Goal: Information Seeking & Learning: Learn about a topic

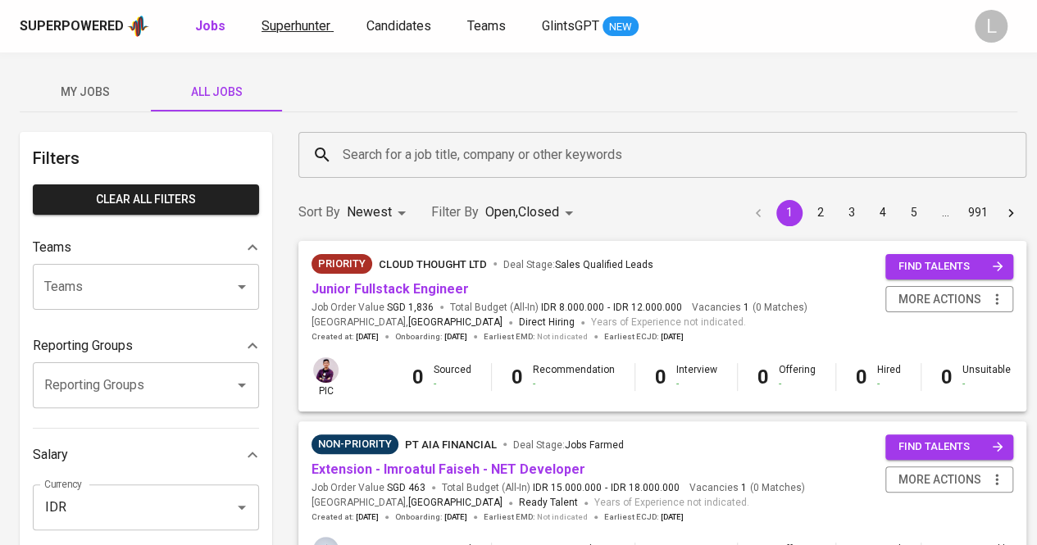
click at [307, 18] on span "Superhunter" at bounding box center [296, 26] width 69 height 16
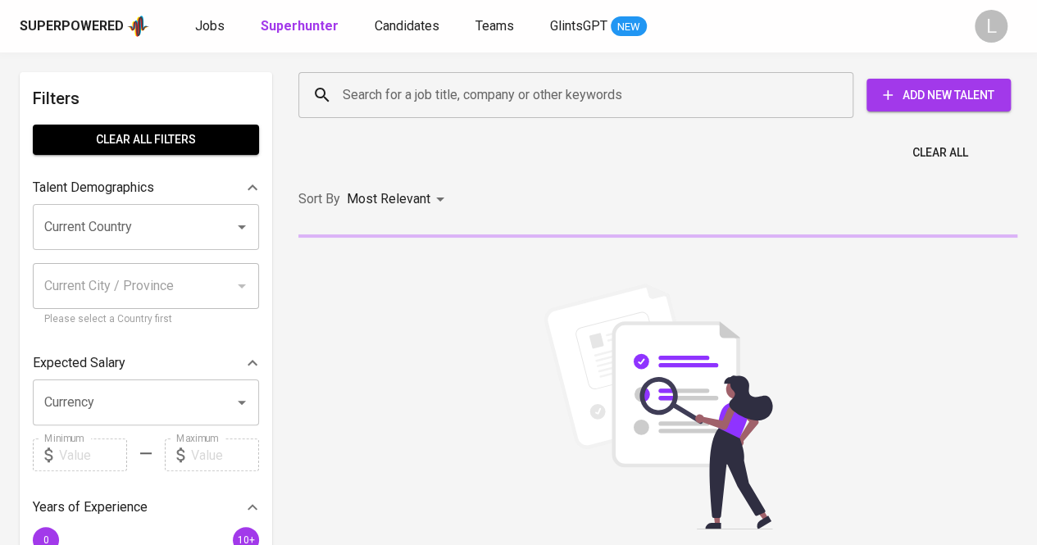
click at [489, 66] on div "Search for a job title, company or other keywords Search for a job title, compa…" at bounding box center [654, 95] width 739 height 72
click at [489, 81] on input "Search for a job title, company or other keywords" at bounding box center [580, 95] width 483 height 31
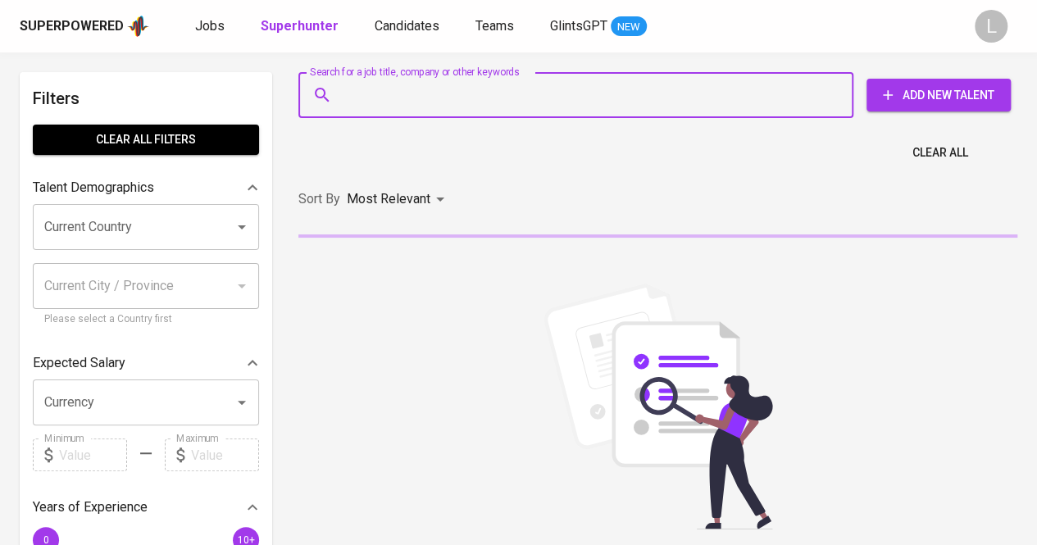
paste input "[EMAIL_ADDRESS][DOMAIN_NAME]"
type input "[EMAIL_ADDRESS][DOMAIN_NAME]"
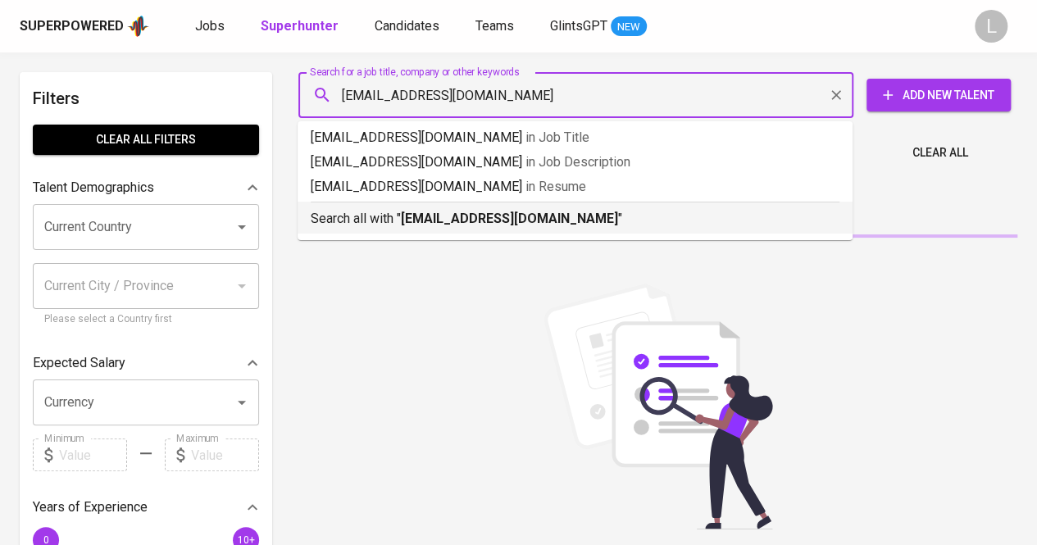
click at [462, 214] on b "[EMAIL_ADDRESS][DOMAIN_NAME]" at bounding box center [509, 219] width 217 height 16
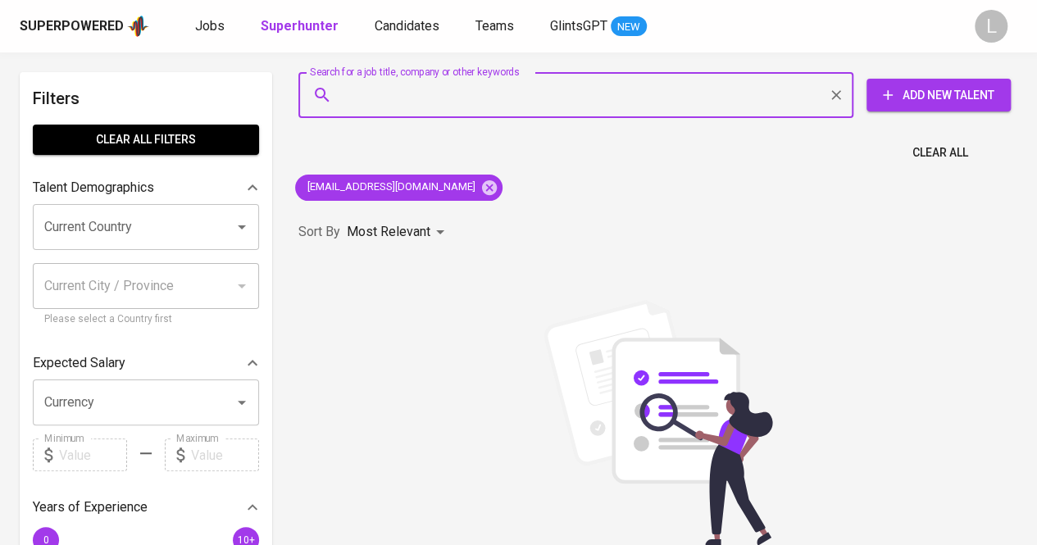
paste input "[EMAIL_ADDRESS][DOMAIN_NAME]"
type input "[EMAIL_ADDRESS][DOMAIN_NAME]"
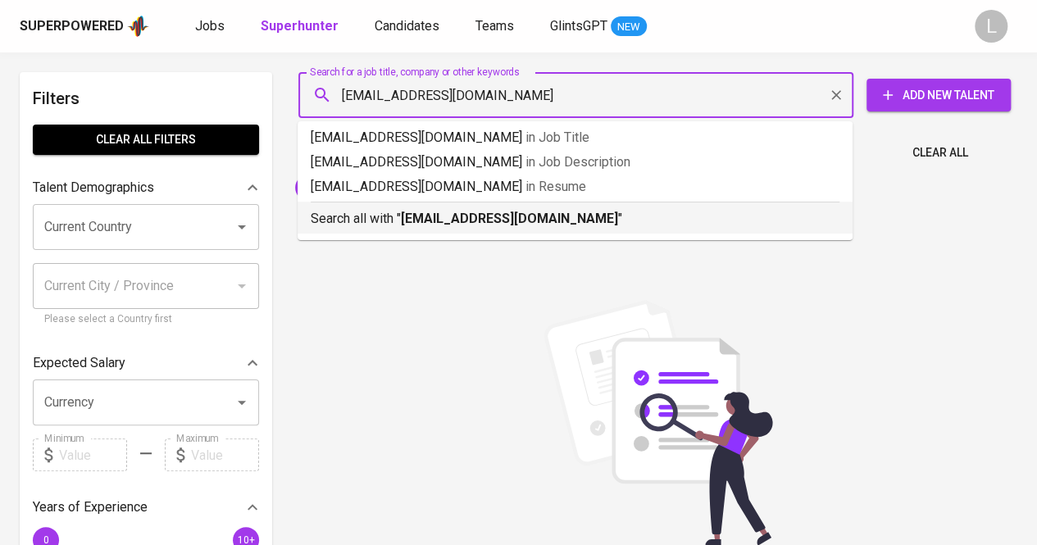
click at [416, 214] on b "[EMAIL_ADDRESS][DOMAIN_NAME]" at bounding box center [509, 219] width 217 height 16
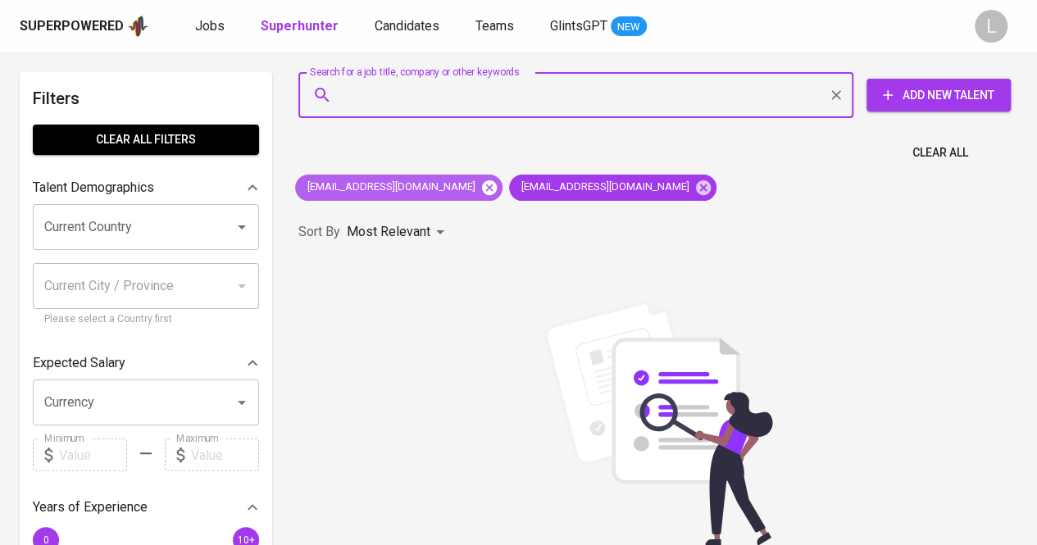
click at [482, 188] on icon at bounding box center [489, 187] width 15 height 15
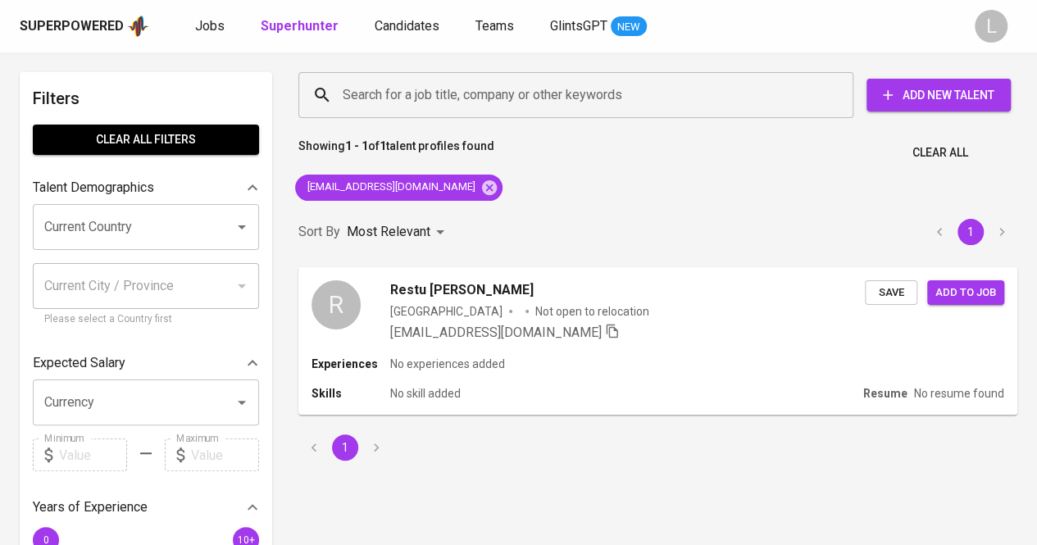
scroll to position [102, 0]
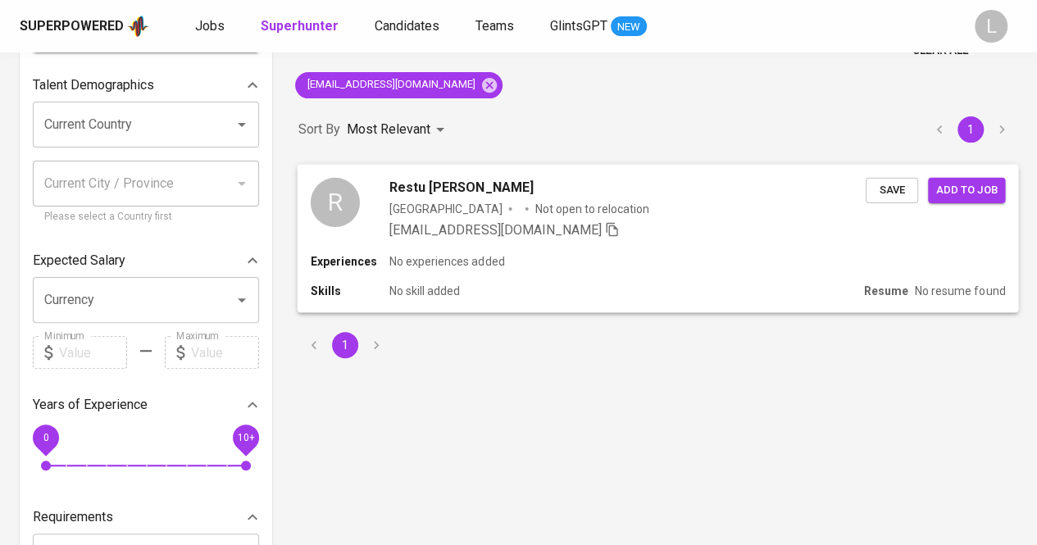
click at [475, 184] on span "Restu [PERSON_NAME]" at bounding box center [461, 187] width 144 height 20
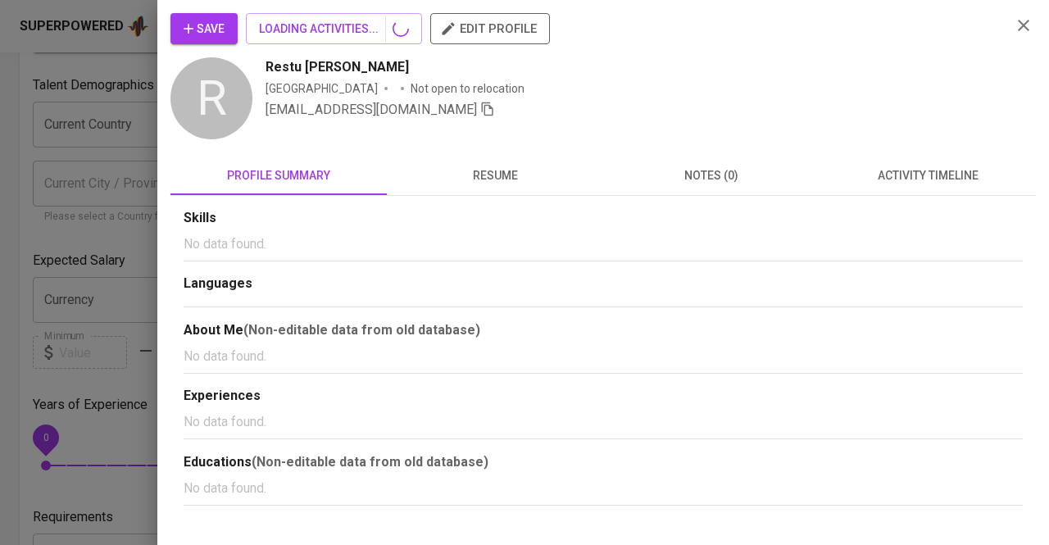
click at [474, 173] on span "resume" at bounding box center [495, 176] width 197 height 20
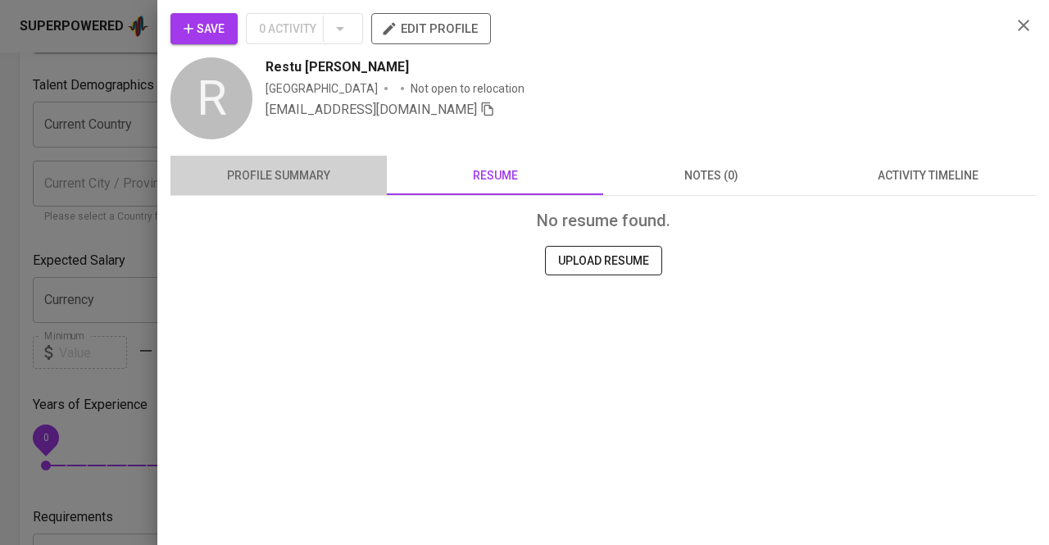
click at [295, 173] on span "profile summary" at bounding box center [278, 176] width 197 height 20
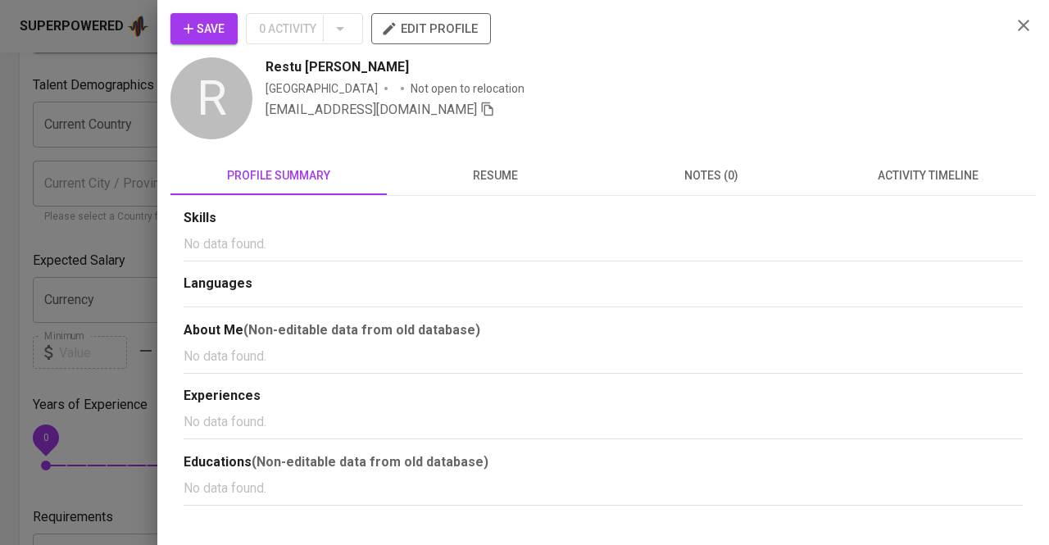
click at [134, 108] on div at bounding box center [524, 272] width 1049 height 545
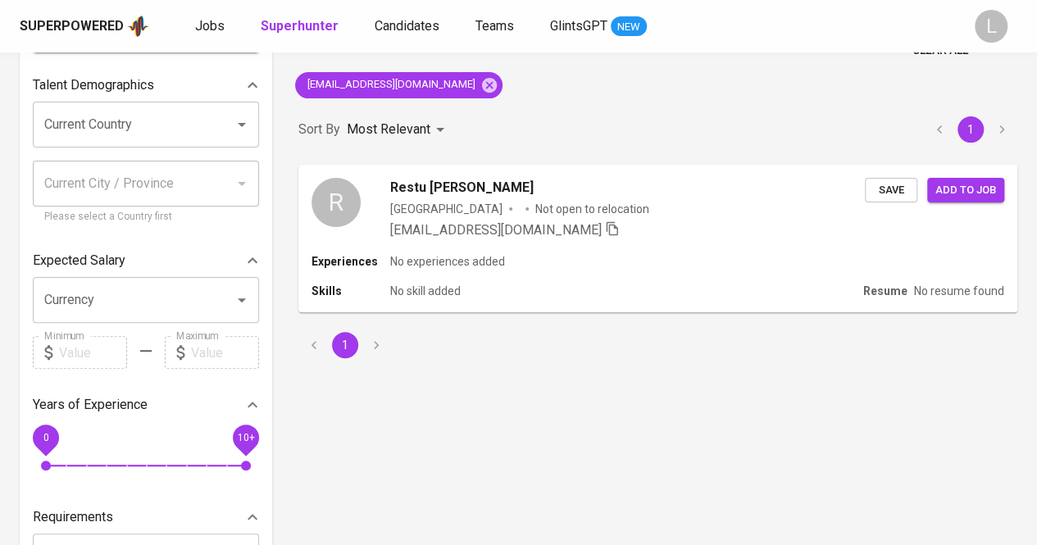
scroll to position [0, 0]
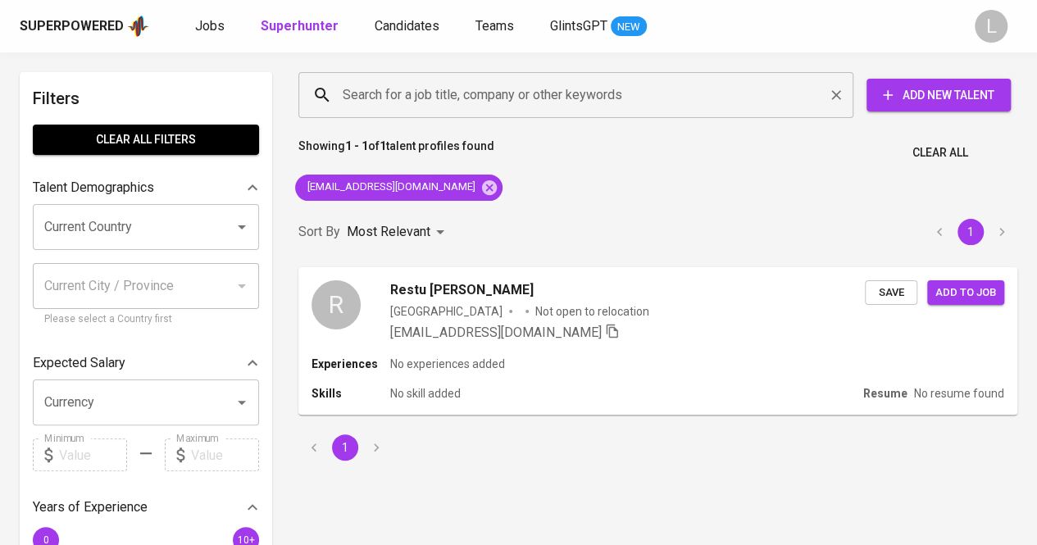
paste input "[EMAIL_ADDRESS][DOMAIN_NAME]"
type input "[EMAIL_ADDRESS][DOMAIN_NAME]"
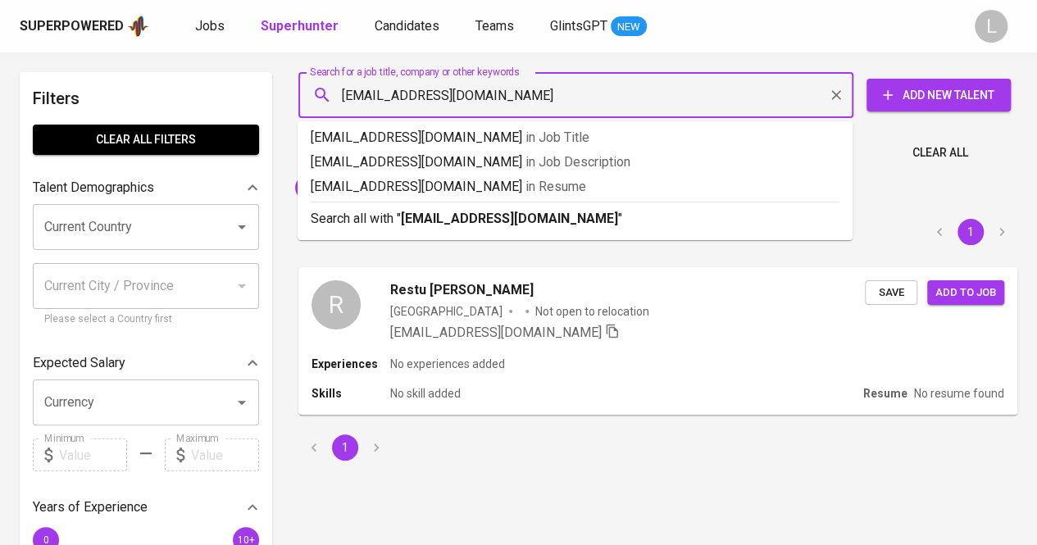
click at [484, 84] on input "[EMAIL_ADDRESS][DOMAIN_NAME]" at bounding box center [580, 95] width 483 height 31
click at [467, 222] on b "[EMAIL_ADDRESS][DOMAIN_NAME]" at bounding box center [509, 219] width 217 height 16
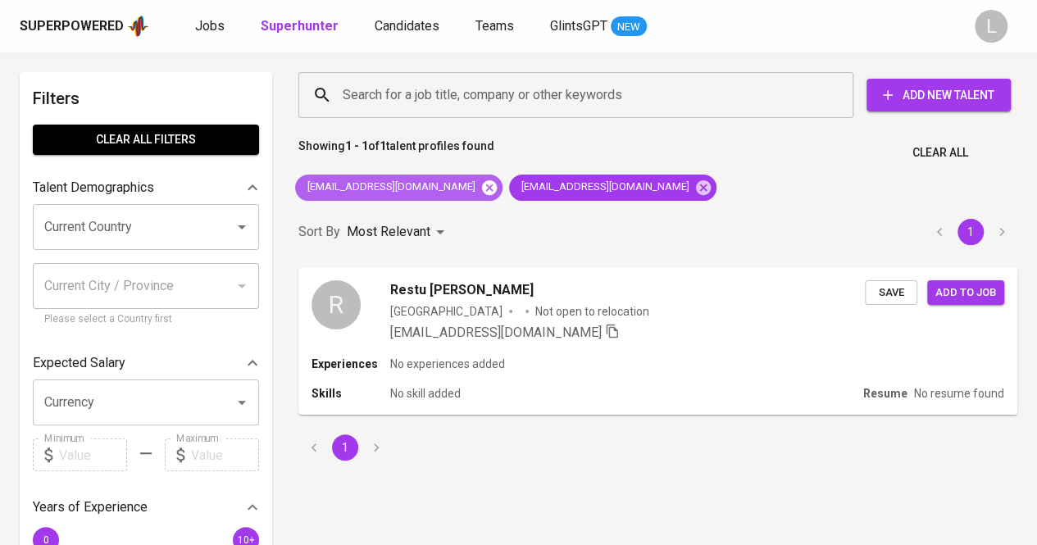
click at [482, 182] on icon at bounding box center [489, 187] width 15 height 15
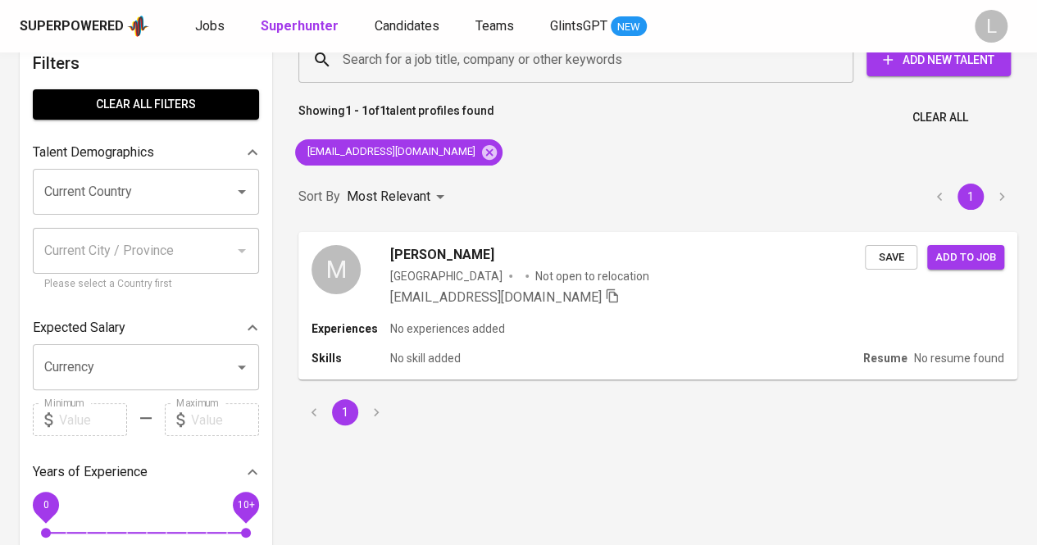
scroll to position [40, 0]
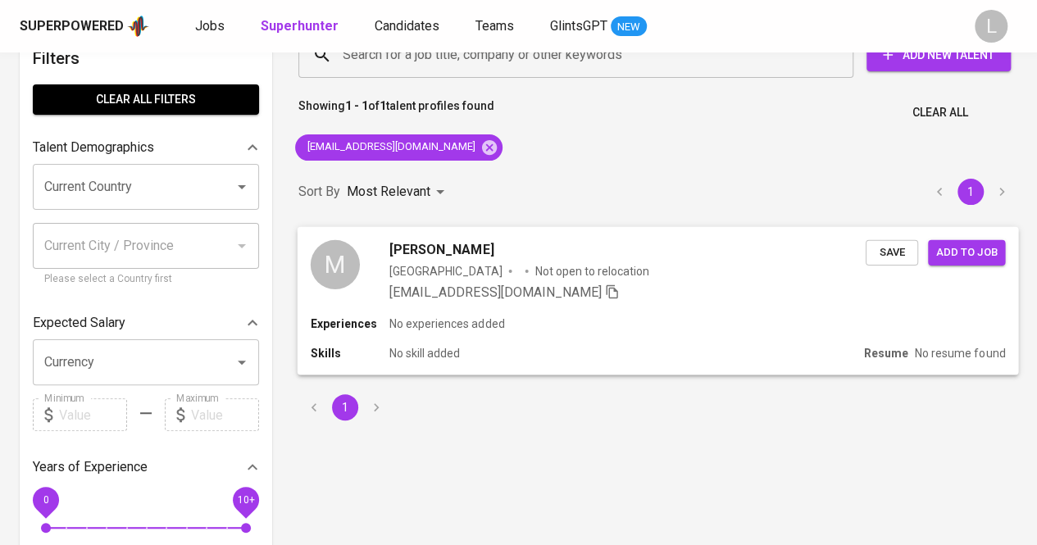
click at [440, 241] on span "[PERSON_NAME]" at bounding box center [441, 249] width 104 height 20
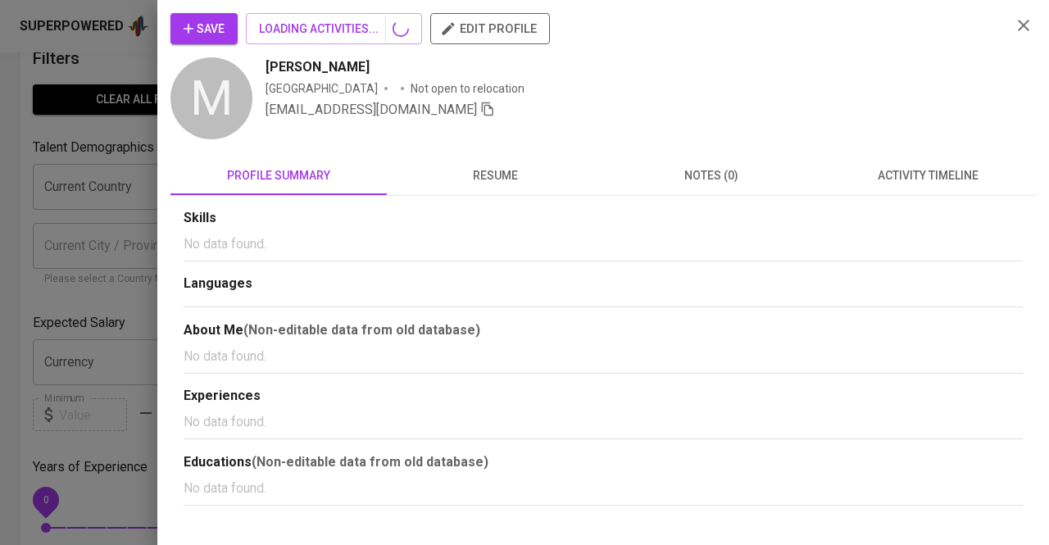
click at [511, 178] on span "resume" at bounding box center [495, 176] width 197 height 20
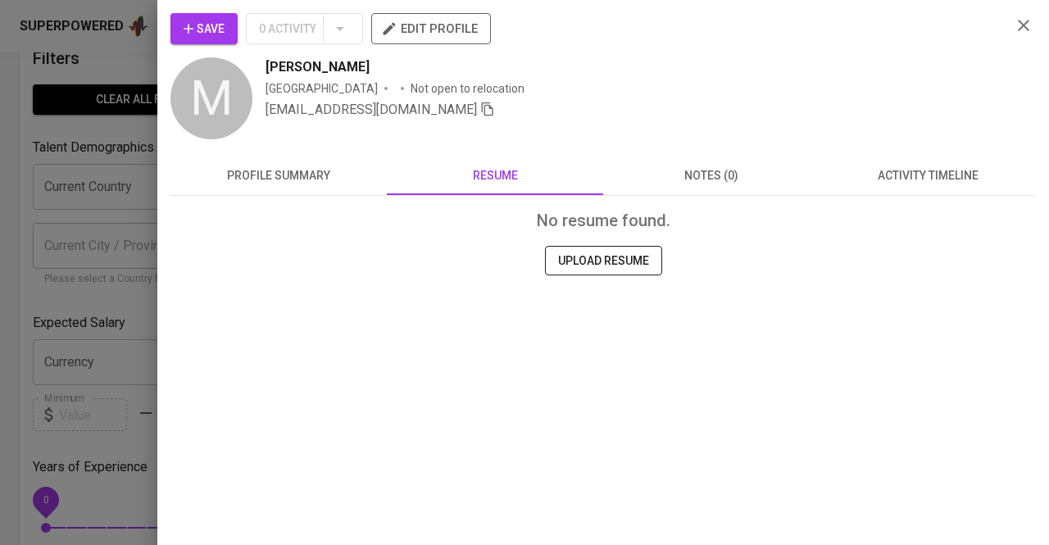
click at [38, 144] on div at bounding box center [524, 272] width 1049 height 545
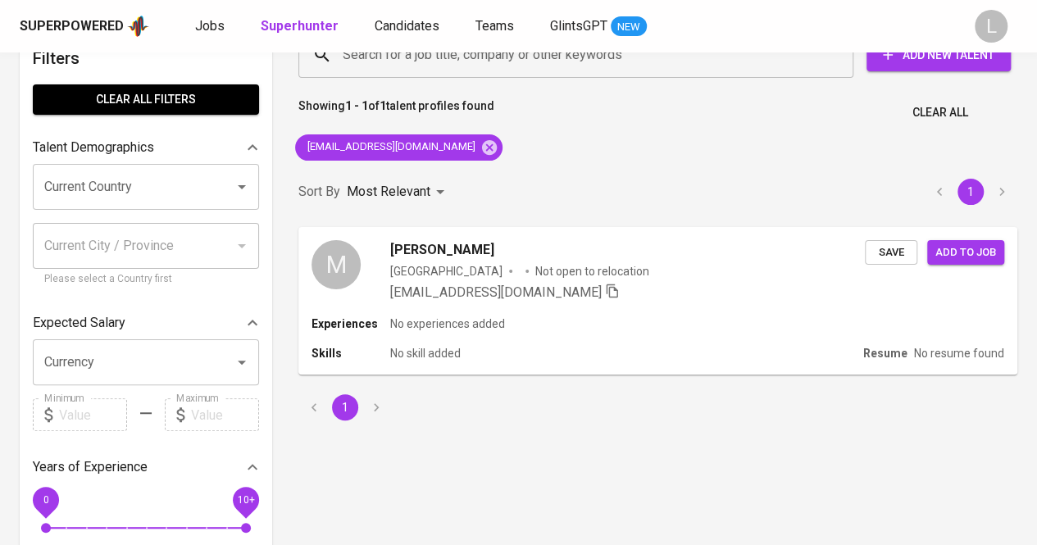
scroll to position [0, 0]
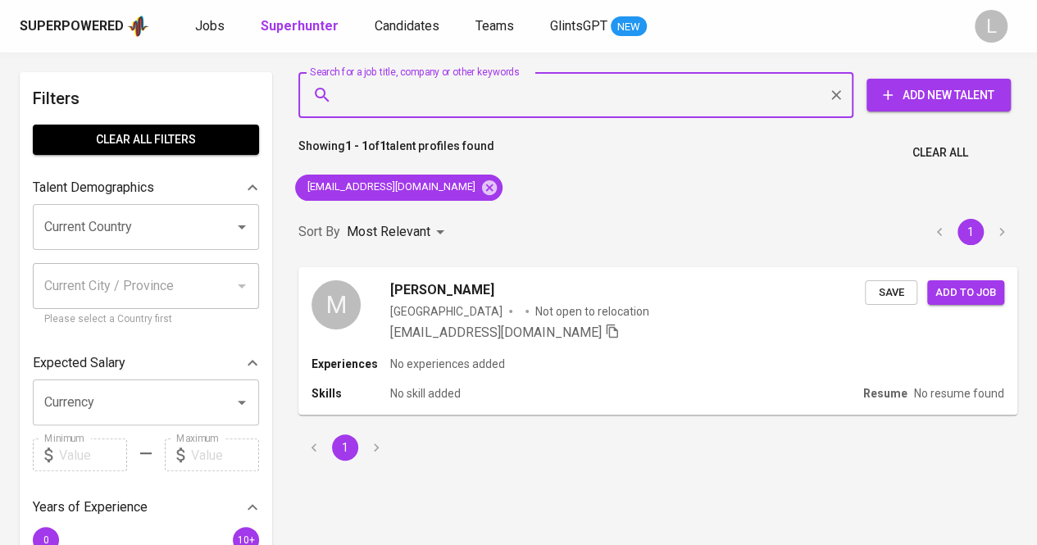
paste input "[EMAIL_ADDRESS][DOMAIN_NAME]"
type input "[EMAIL_ADDRESS][DOMAIN_NAME]"
click at [498, 91] on input "[EMAIL_ADDRESS][DOMAIN_NAME]" at bounding box center [580, 95] width 483 height 31
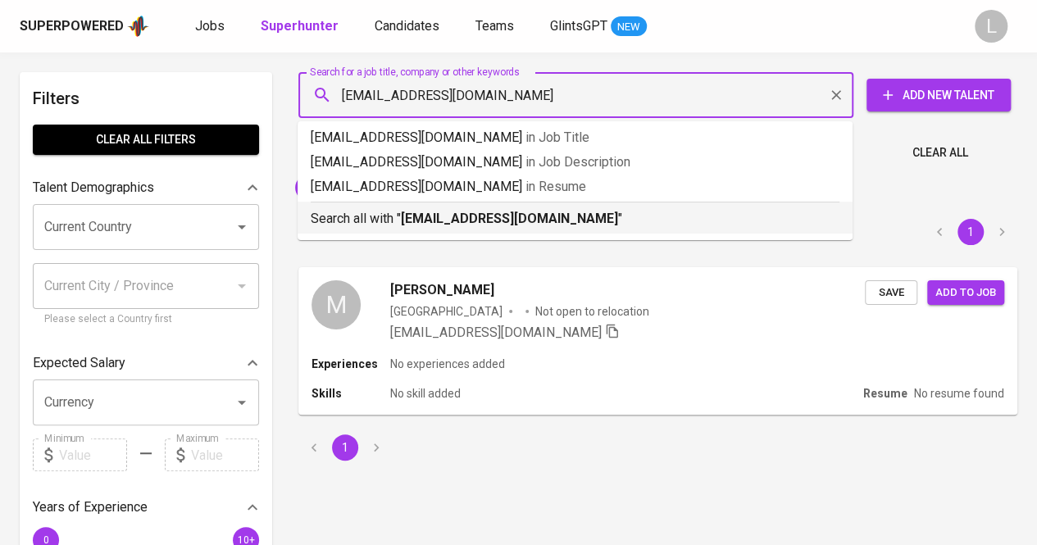
click at [443, 213] on b "[EMAIL_ADDRESS][DOMAIN_NAME]" at bounding box center [509, 219] width 217 height 16
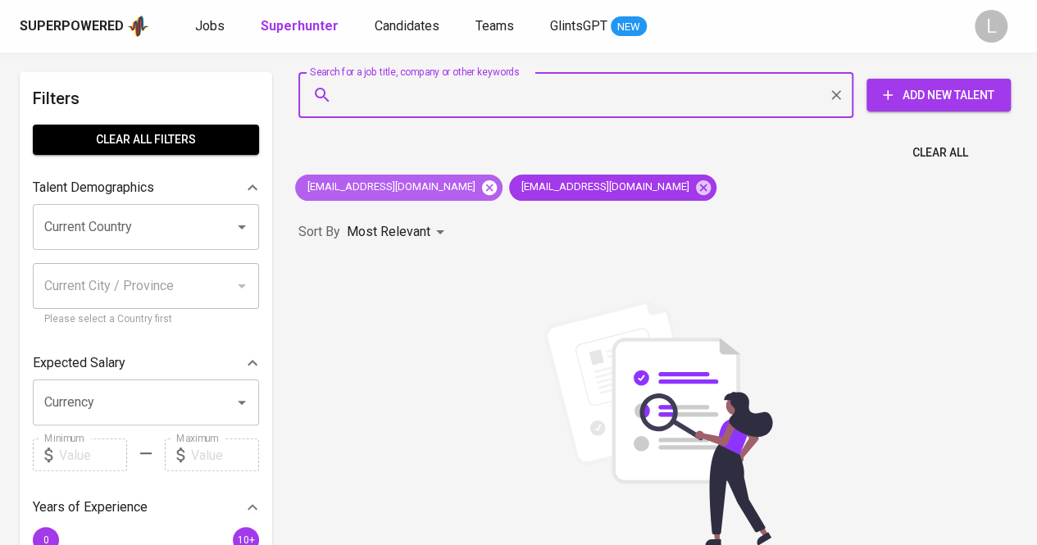
click at [482, 193] on icon at bounding box center [489, 187] width 15 height 15
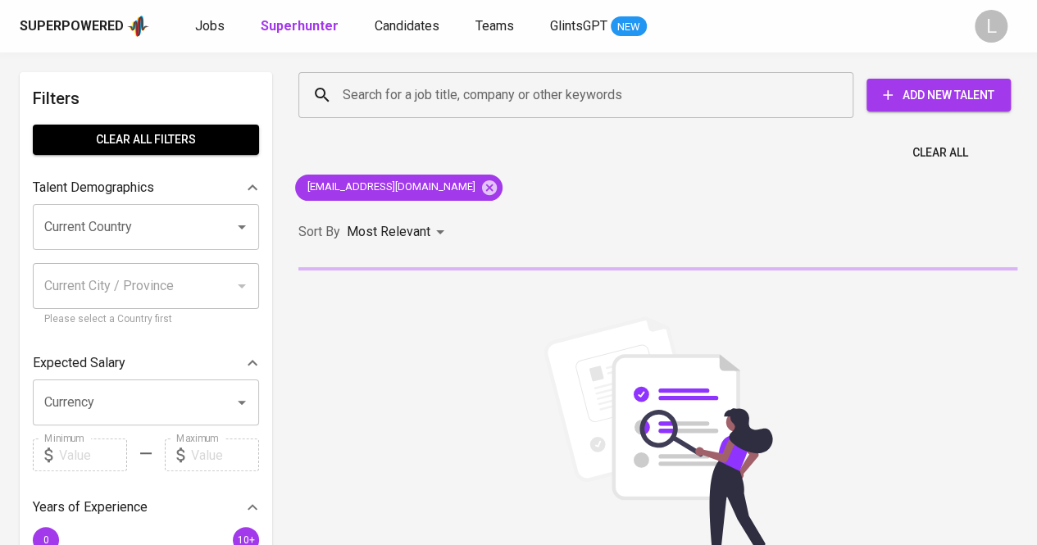
scroll to position [50, 0]
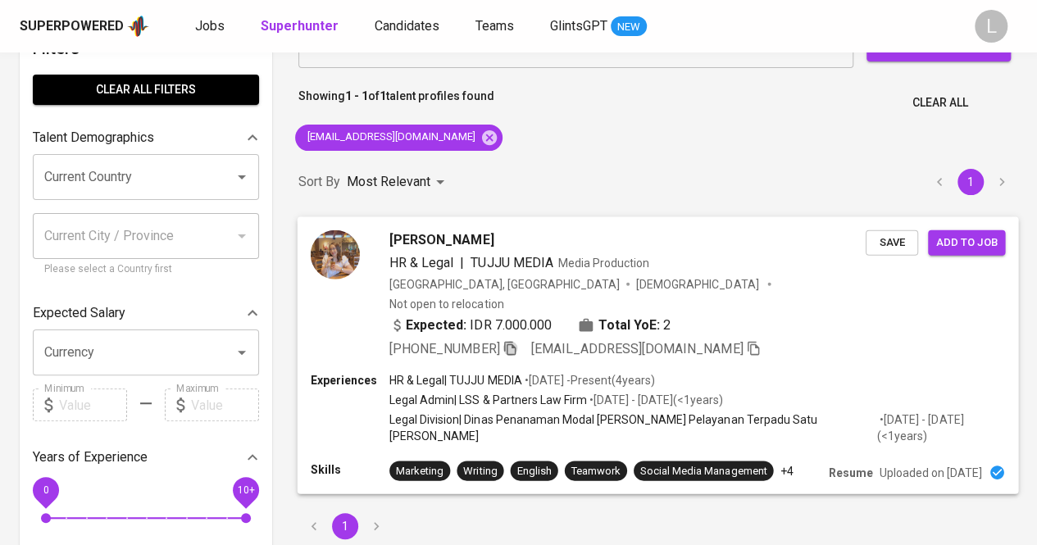
click at [517, 340] on icon "button" at bounding box center [510, 347] width 15 height 15
click at [417, 62] on div "Search for a job title, company or other keywords" at bounding box center [575, 45] width 555 height 46
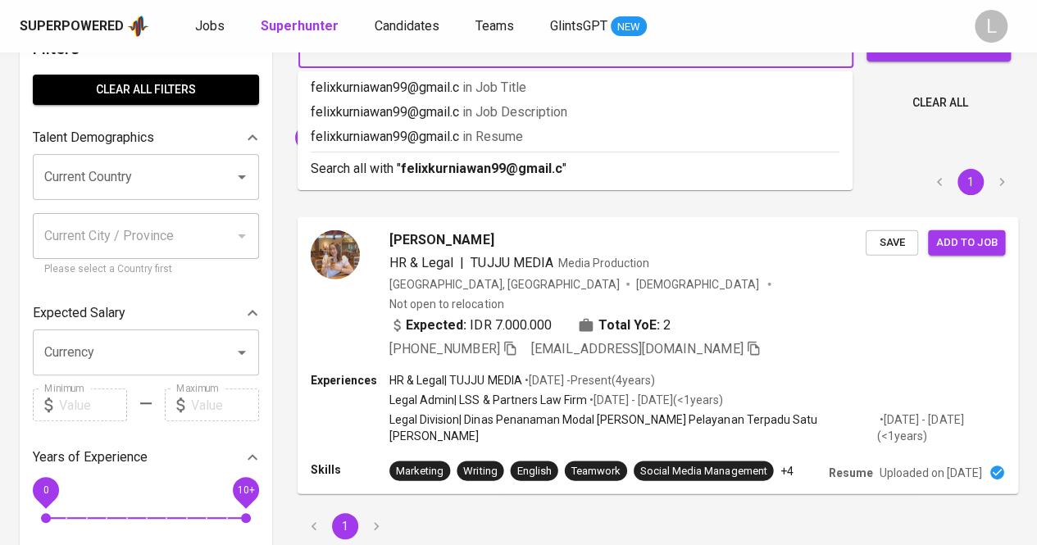
type input "[EMAIL_ADDRESS][DOMAIN_NAME]"
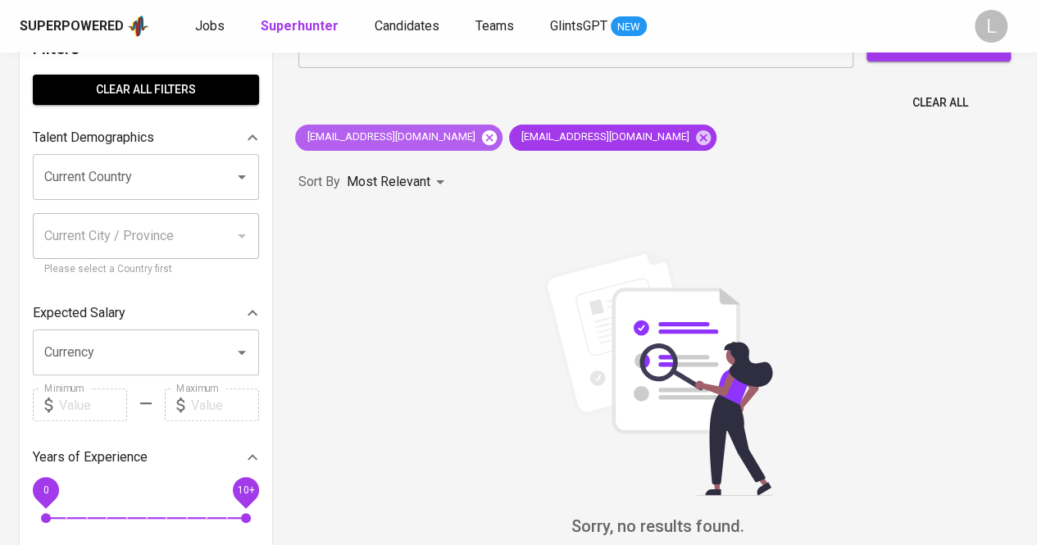
click at [480, 136] on icon at bounding box center [489, 138] width 18 height 18
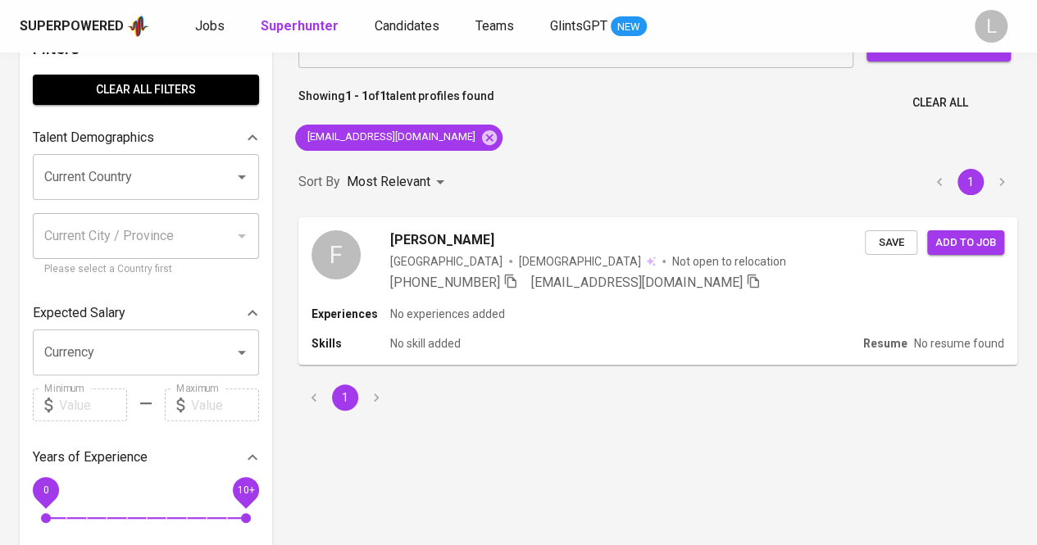
scroll to position [75, 0]
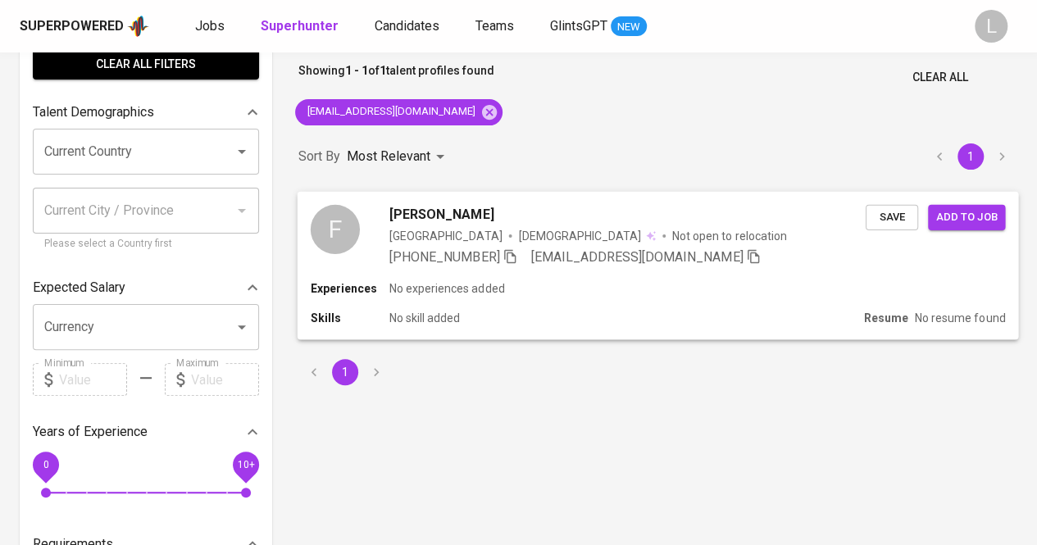
click at [464, 214] on span "[PERSON_NAME]" at bounding box center [441, 214] width 104 height 20
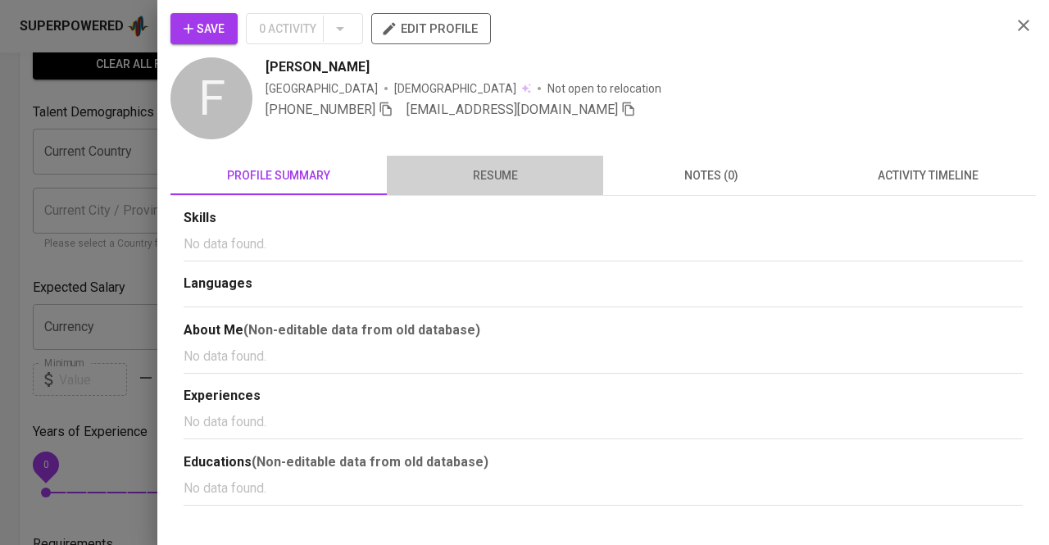
click at [489, 175] on span "resume" at bounding box center [495, 176] width 197 height 20
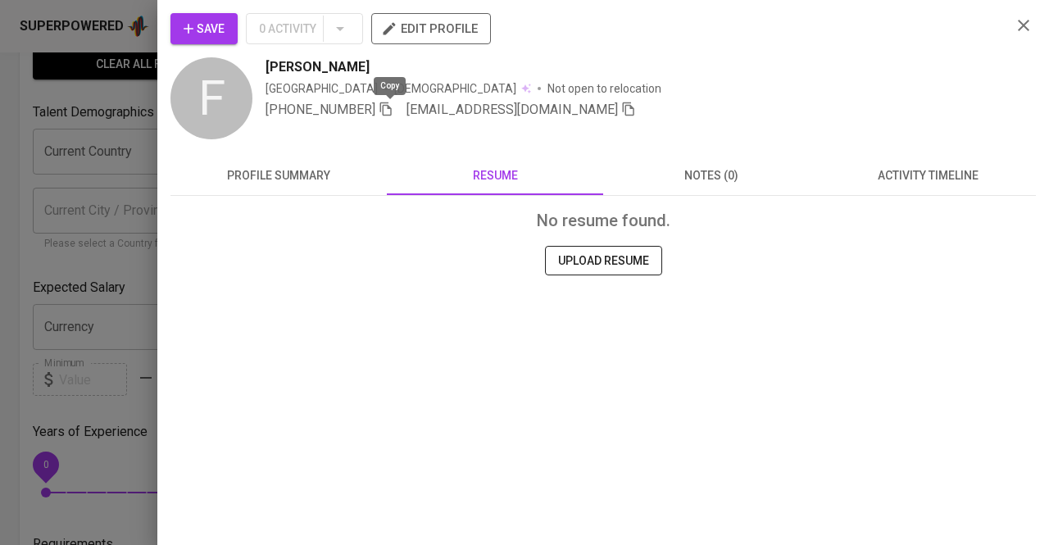
click at [392, 106] on icon "button" at bounding box center [385, 109] width 11 height 14
click at [84, 199] on div at bounding box center [524, 272] width 1049 height 545
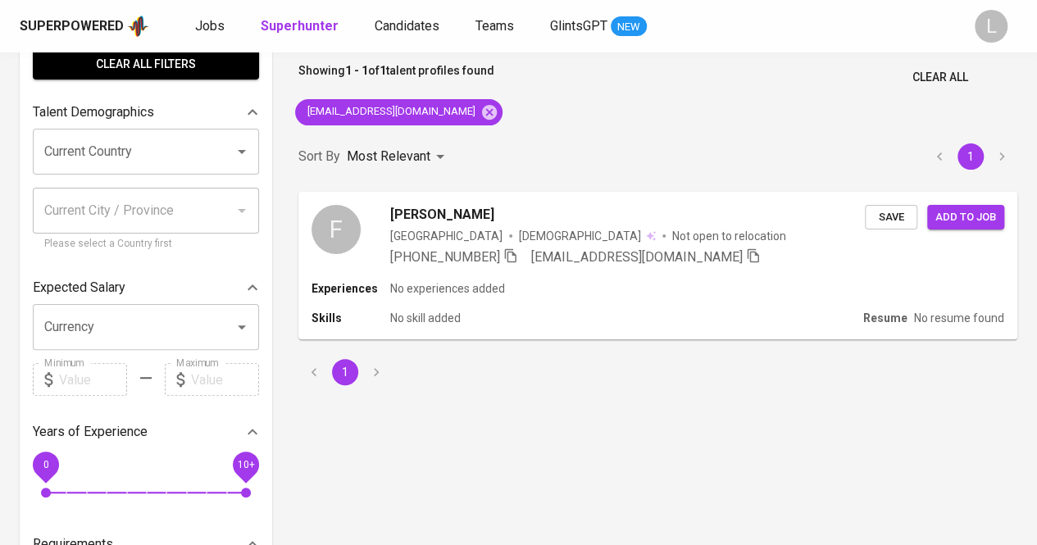
scroll to position [0, 0]
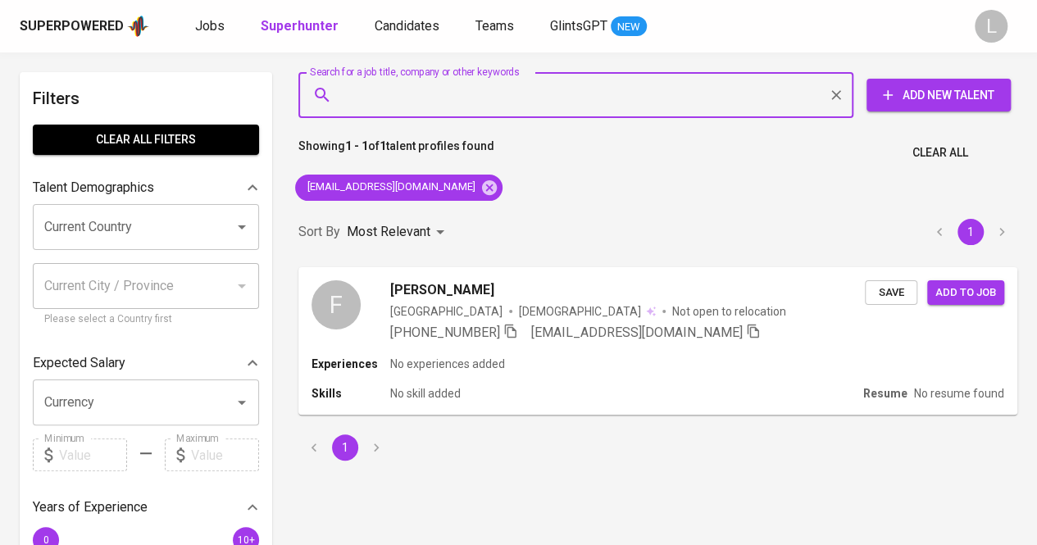
paste input "[EMAIL_ADDRESS][DOMAIN_NAME]"
type input "[EMAIL_ADDRESS][DOMAIN_NAME]"
click at [464, 95] on input "[EMAIL_ADDRESS][DOMAIN_NAME]" at bounding box center [580, 95] width 483 height 31
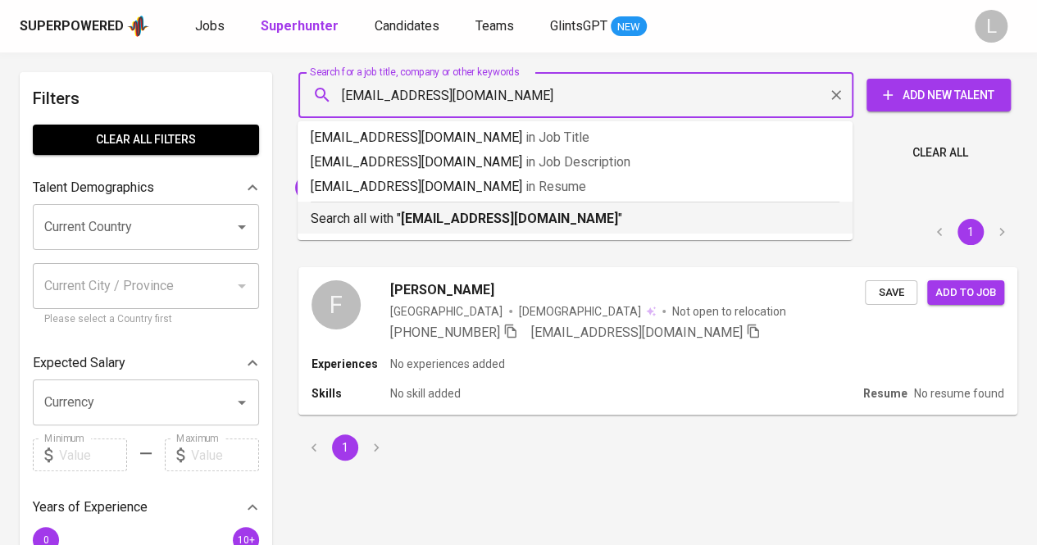
click at [495, 209] on p "Search all with " [EMAIL_ADDRESS][DOMAIN_NAME] "" at bounding box center [575, 219] width 529 height 20
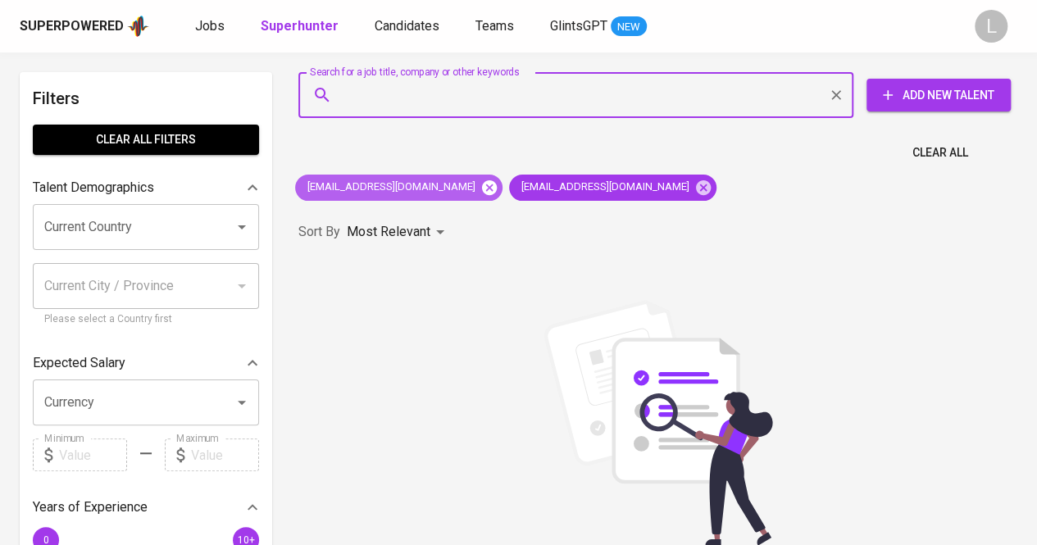
click at [482, 184] on icon at bounding box center [489, 187] width 15 height 15
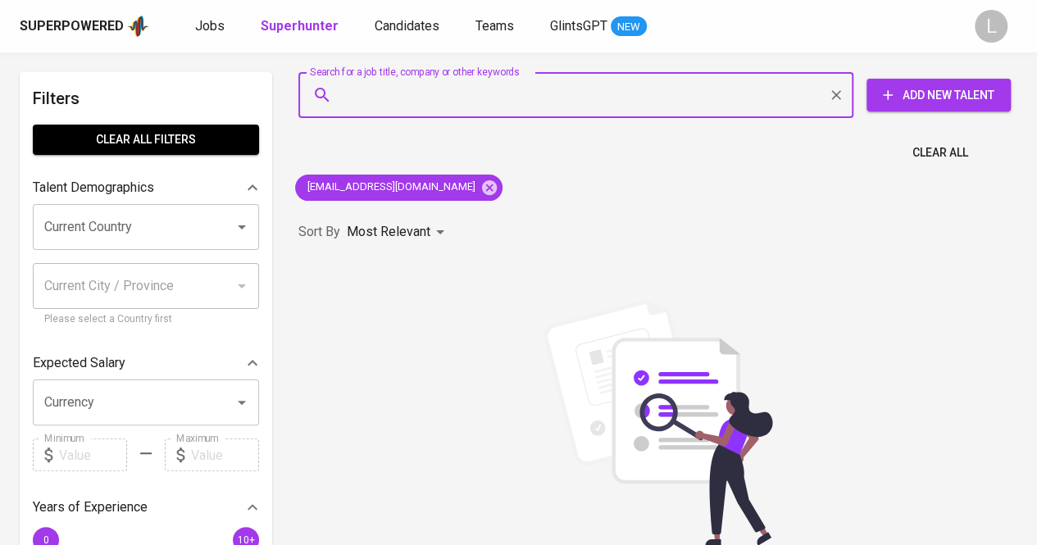
paste input "[EMAIL_ADDRESS][DOMAIN_NAME]"
type input "[EMAIL_ADDRESS][DOMAIN_NAME]"
click at [464, 94] on input "[EMAIL_ADDRESS][DOMAIN_NAME]" at bounding box center [580, 95] width 483 height 31
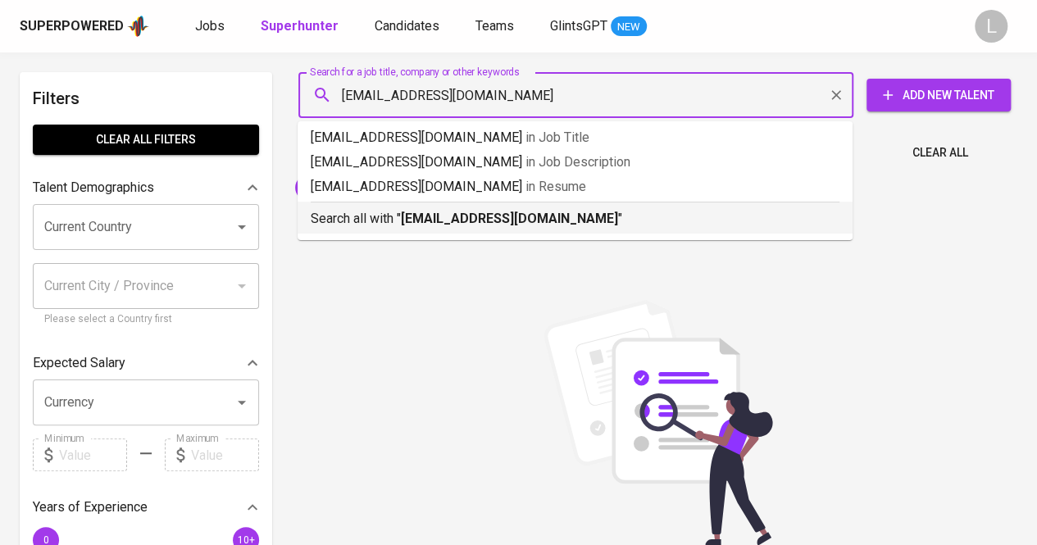
click at [465, 226] on b "[EMAIL_ADDRESS][DOMAIN_NAME]" at bounding box center [509, 219] width 217 height 16
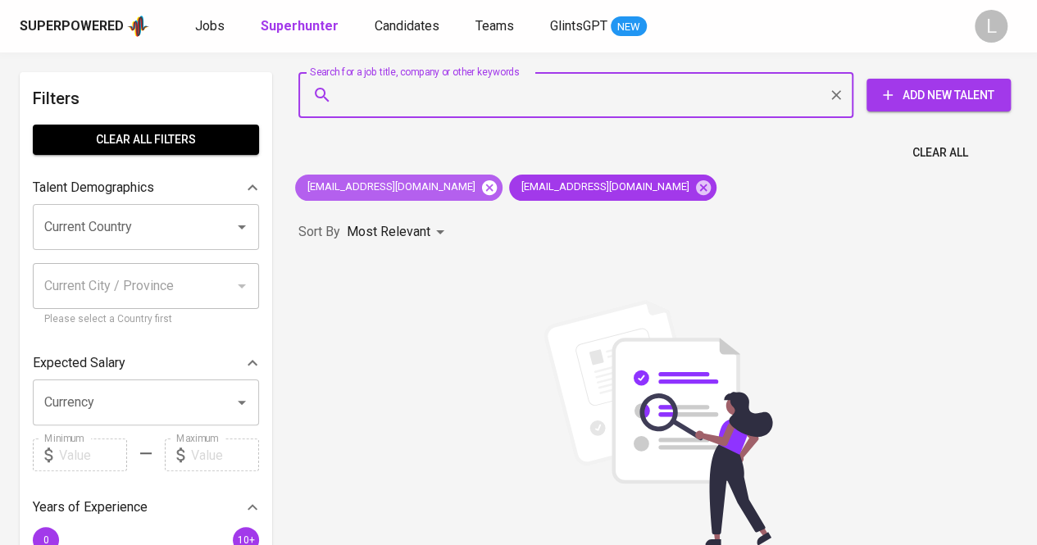
click at [482, 188] on icon at bounding box center [489, 187] width 15 height 15
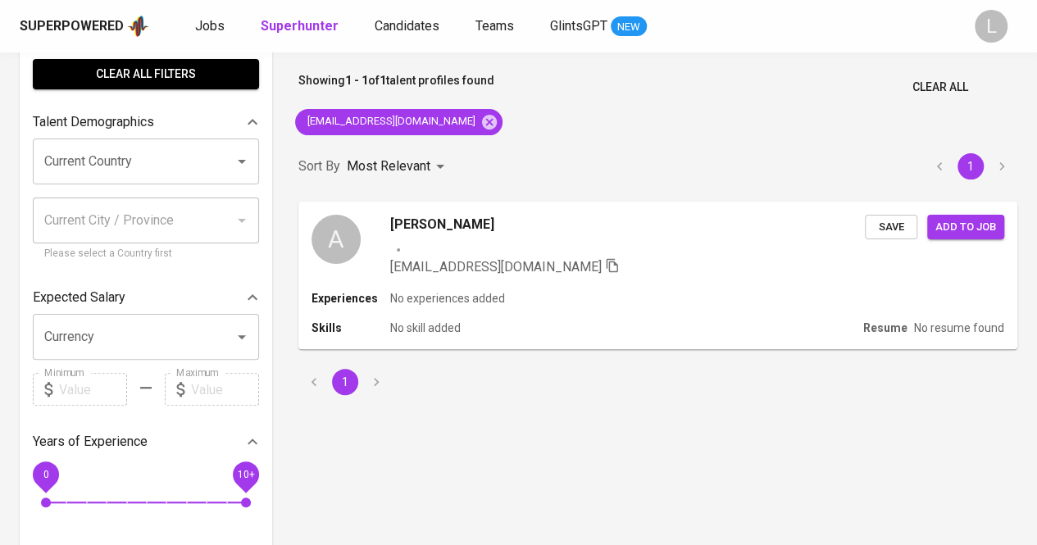
scroll to position [69, 0]
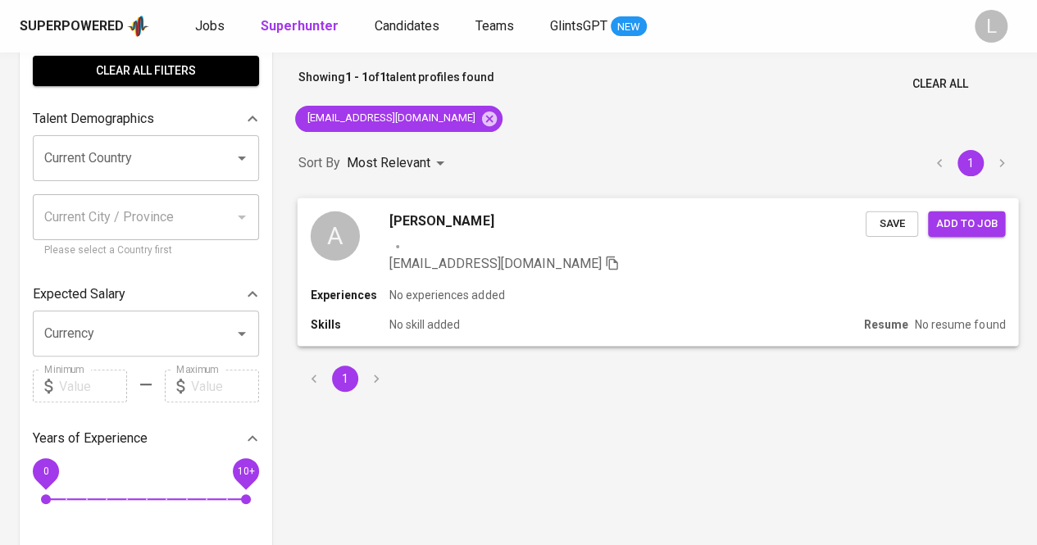
click at [431, 213] on span "[PERSON_NAME]" at bounding box center [441, 221] width 104 height 20
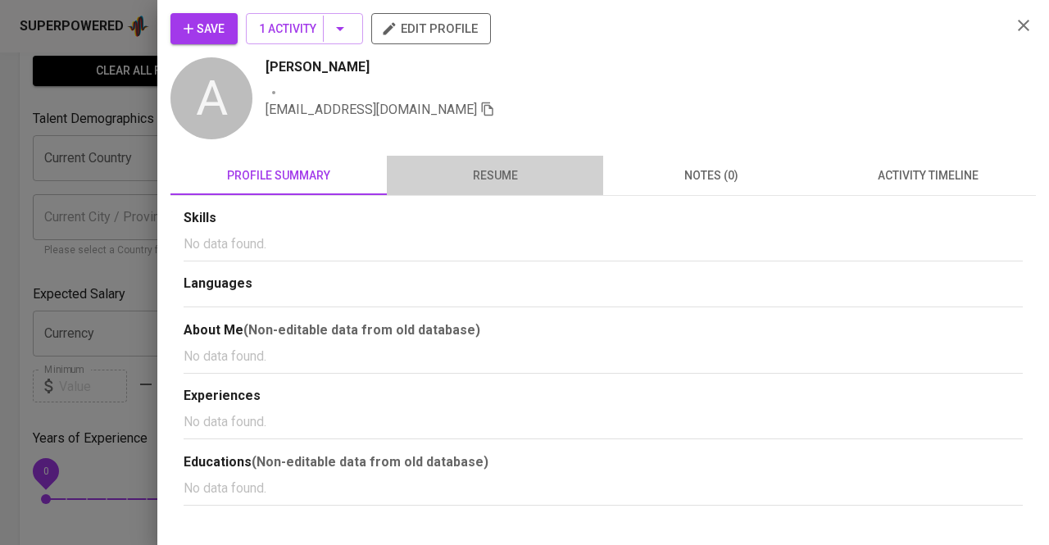
click at [517, 176] on span "resume" at bounding box center [495, 176] width 197 height 20
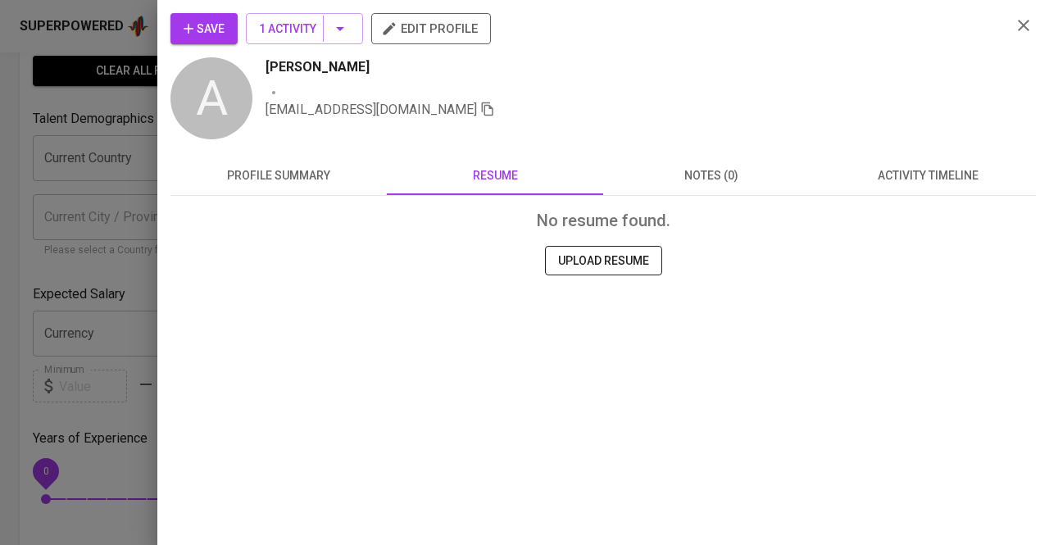
click at [312, 162] on button "profile summary" at bounding box center [279, 175] width 216 height 39
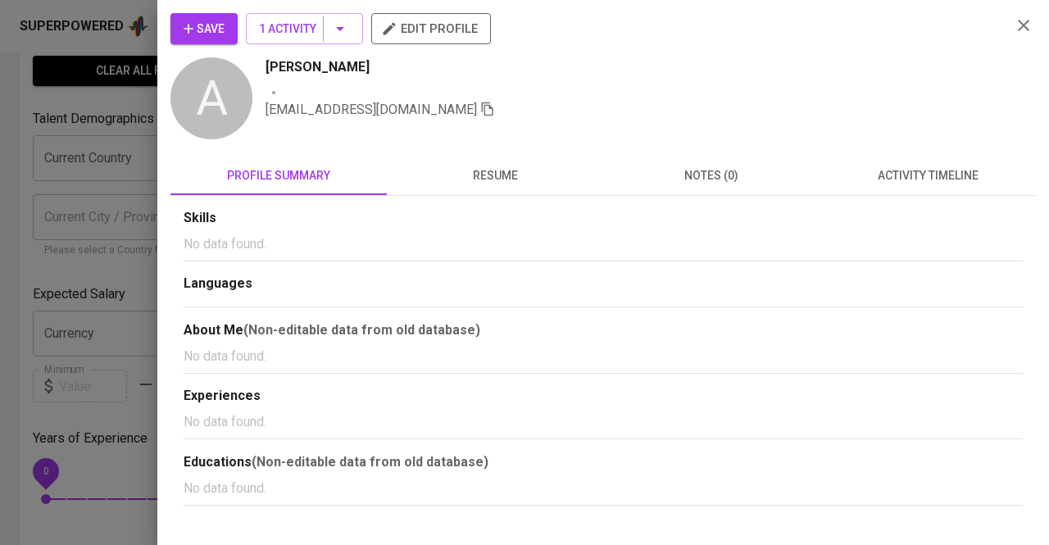
click at [120, 171] on div at bounding box center [524, 272] width 1049 height 545
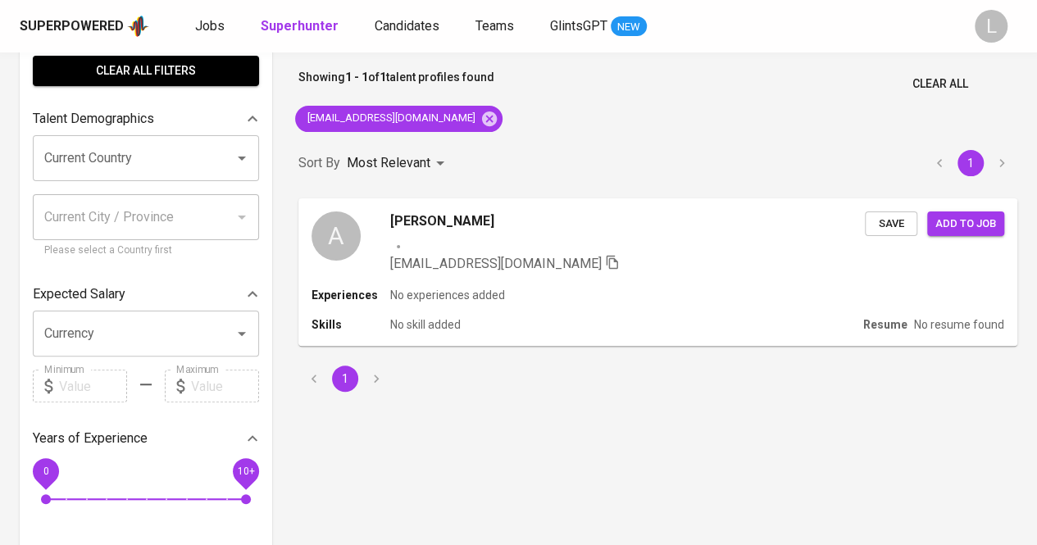
scroll to position [0, 0]
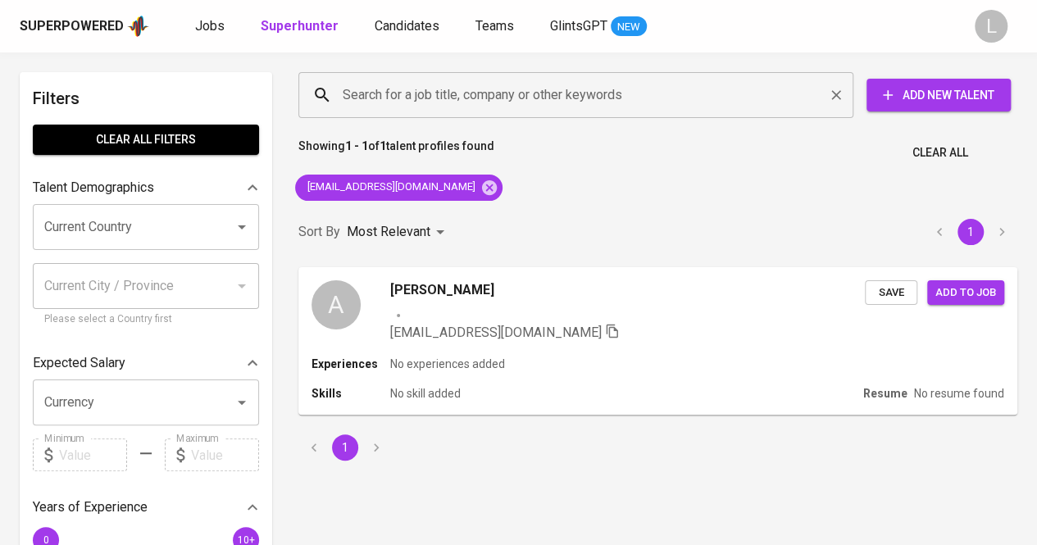
paste input "[EMAIL_ADDRESS][DOMAIN_NAME]"
type input "[EMAIL_ADDRESS][DOMAIN_NAME]"
click at [457, 106] on input "[EMAIL_ADDRESS][DOMAIN_NAME]" at bounding box center [580, 95] width 483 height 31
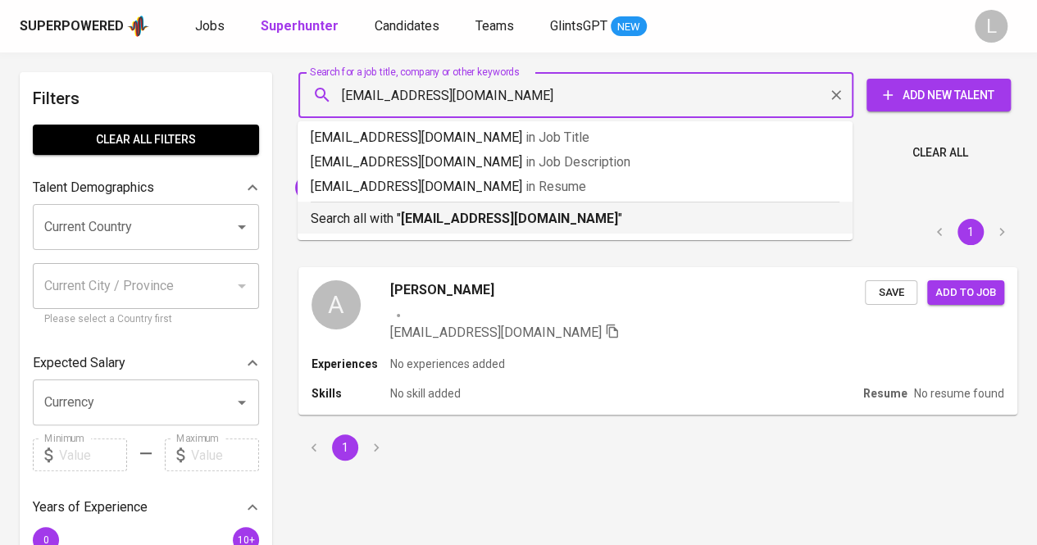
click at [480, 216] on b "[EMAIL_ADDRESS][DOMAIN_NAME]" at bounding box center [509, 219] width 217 height 16
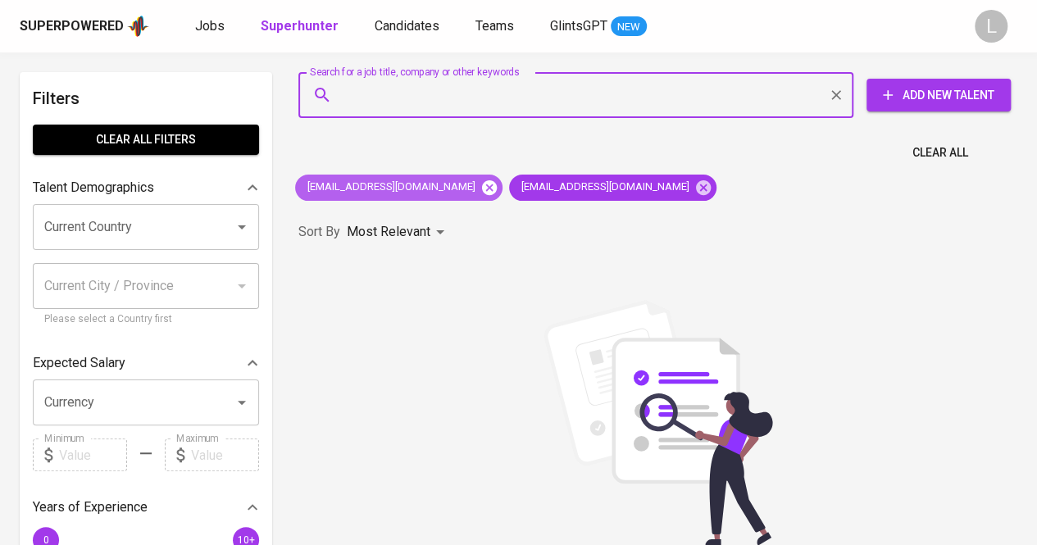
click at [482, 188] on icon at bounding box center [489, 187] width 15 height 15
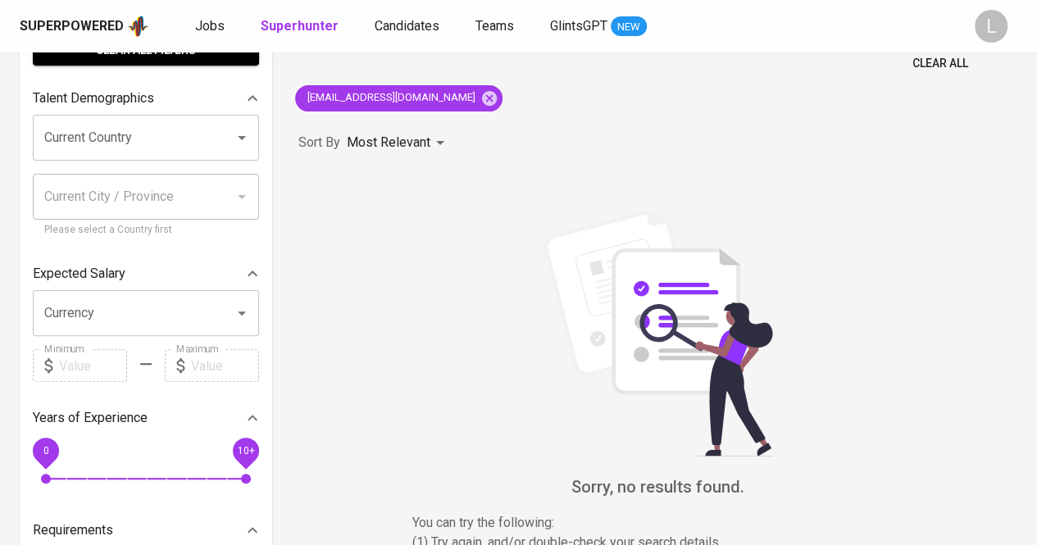
scroll to position [91, 0]
